Goal: Information Seeking & Learning: Learn about a topic

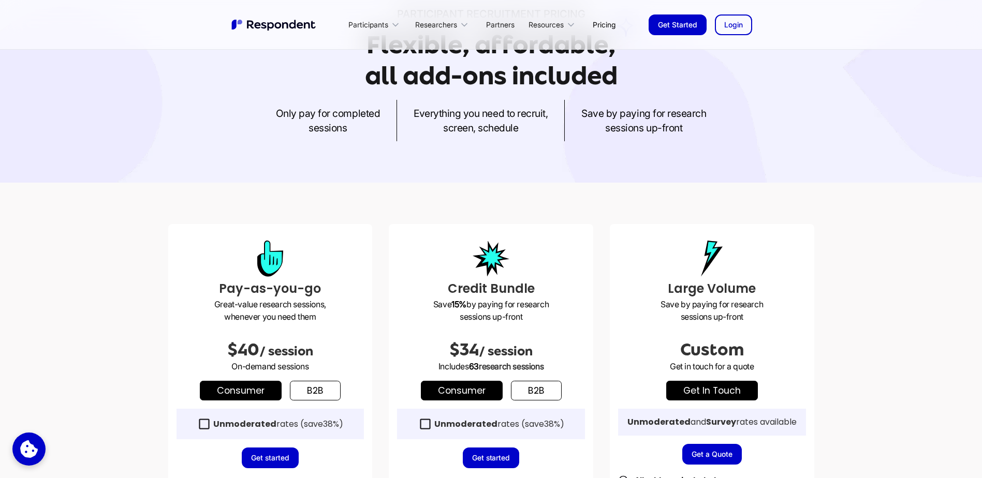
scroll to position [104, 0]
click at [303, 392] on link "b2b" at bounding box center [315, 390] width 51 height 20
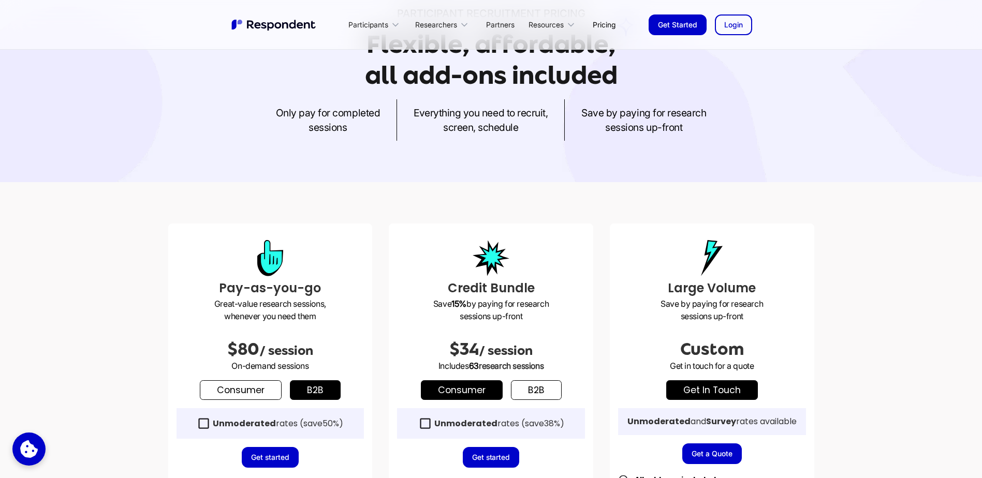
click at [260, 393] on link "Consumer" at bounding box center [241, 390] width 82 height 20
click at [298, 391] on link "b2b" at bounding box center [315, 390] width 51 height 20
click at [530, 400] on div "Credit Bundle Save 15% by paying for research sessions up-front $34 / session I…" at bounding box center [491, 466] width 204 height 485
click at [534, 393] on link "b2b" at bounding box center [536, 390] width 51 height 20
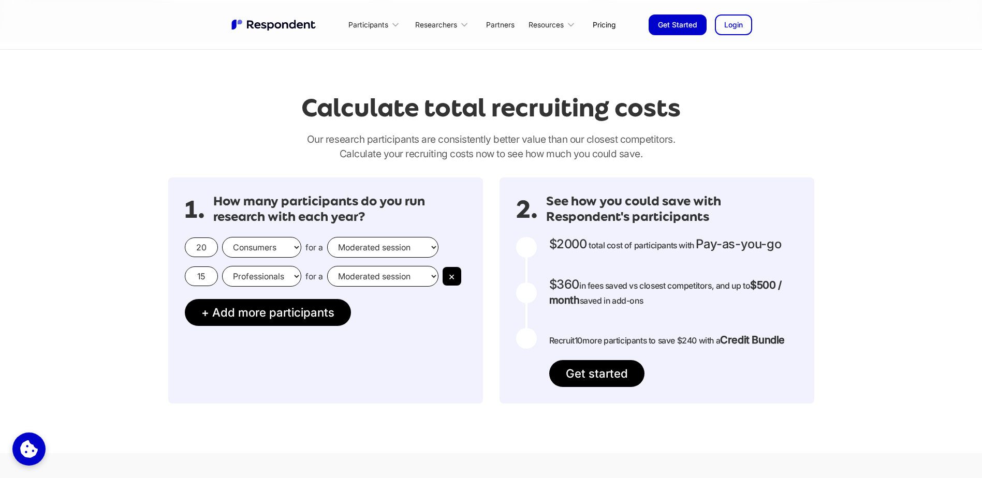
scroll to position [828, 0]
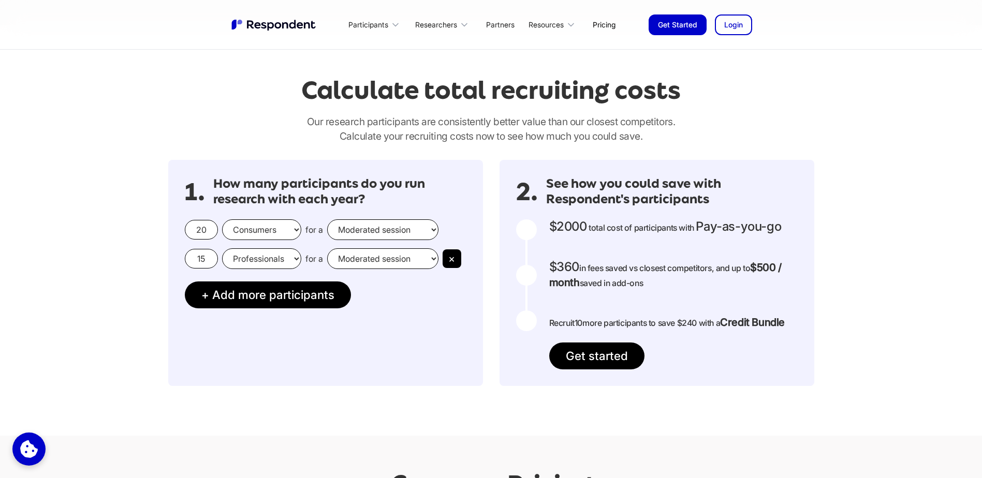
click at [205, 231] on input "20" at bounding box center [201, 230] width 33 height 20
click at [271, 345] on div "1. How many participants do you run research with each year? 20 Consumers Profe…" at bounding box center [325, 273] width 315 height 226
click at [338, 236] on select "Moderated session Unmoderated session" at bounding box center [382, 229] width 111 height 21
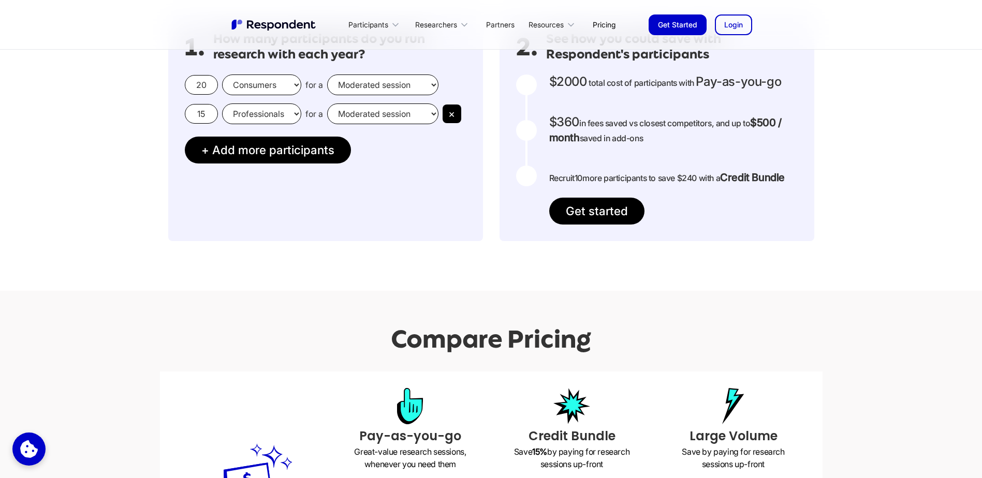
scroll to position [880, 0]
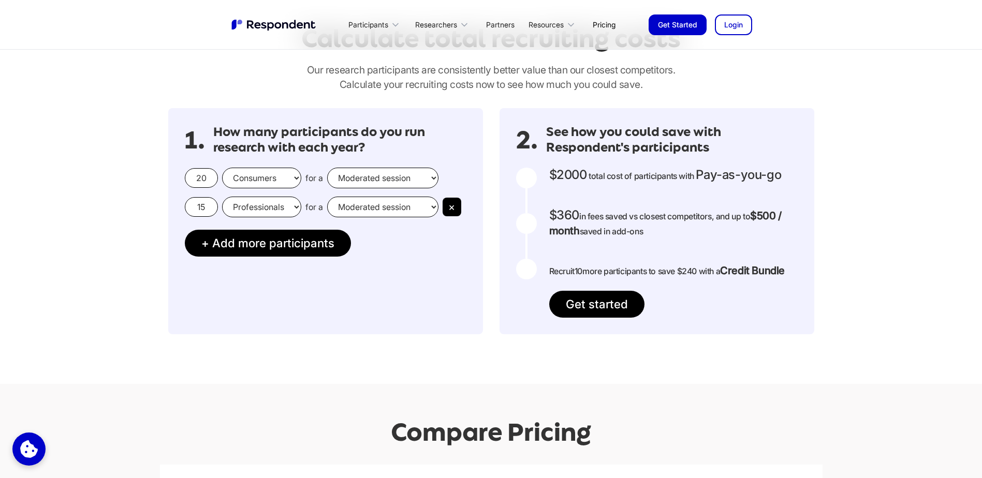
click at [258, 206] on select "Professionals Consumers" at bounding box center [261, 207] width 79 height 21
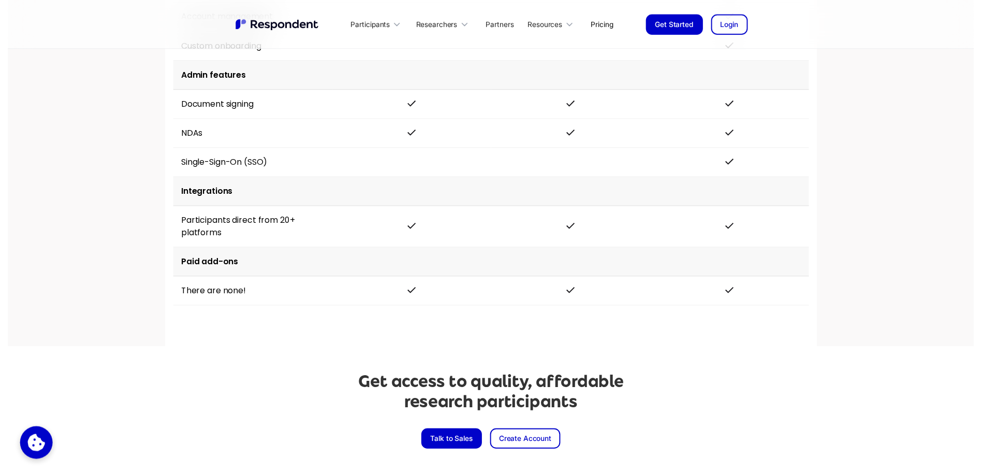
scroll to position [1914, 0]
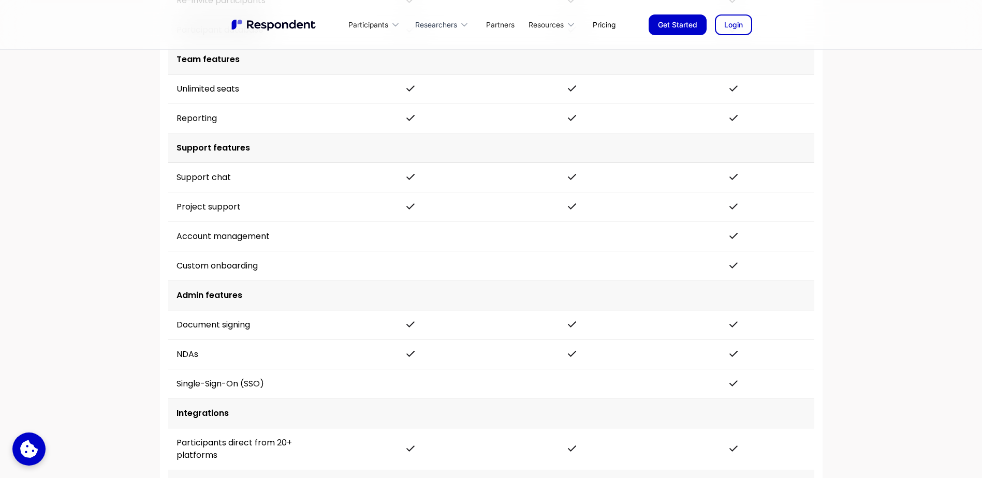
click at [426, 21] on div "Researchers" at bounding box center [436, 25] width 42 height 10
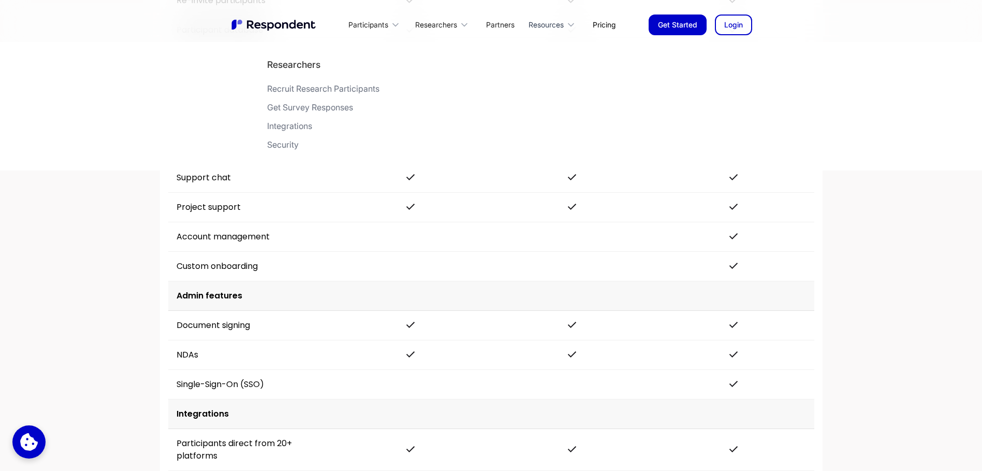
click at [551, 22] on div "Resources" at bounding box center [546, 25] width 35 height 10
click at [369, 26] on div "Participants" at bounding box center [368, 25] width 40 height 10
click at [304, 124] on div "Browse Paid Research Projects" at bounding box center [323, 126] width 119 height 10
